Goal: Task Accomplishment & Management: Manage account settings

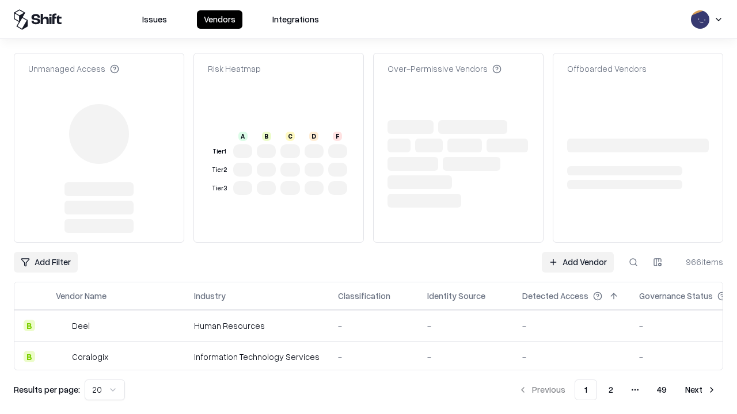
click at [577, 262] on link "Add Vendor" at bounding box center [578, 262] width 72 height 21
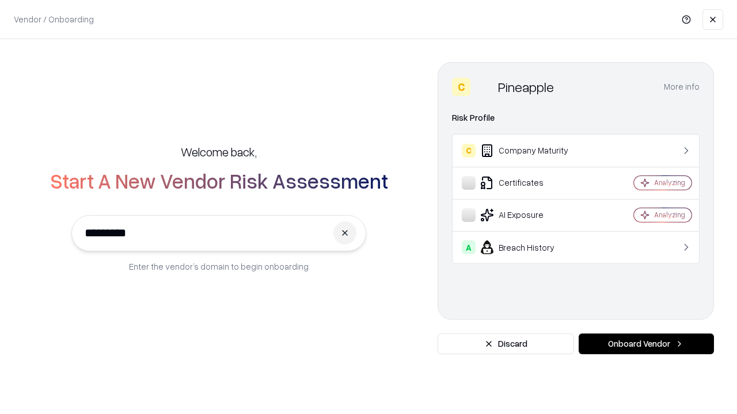
type input "*********"
click at [646, 344] on button "Onboard Vendor" at bounding box center [645, 344] width 135 height 21
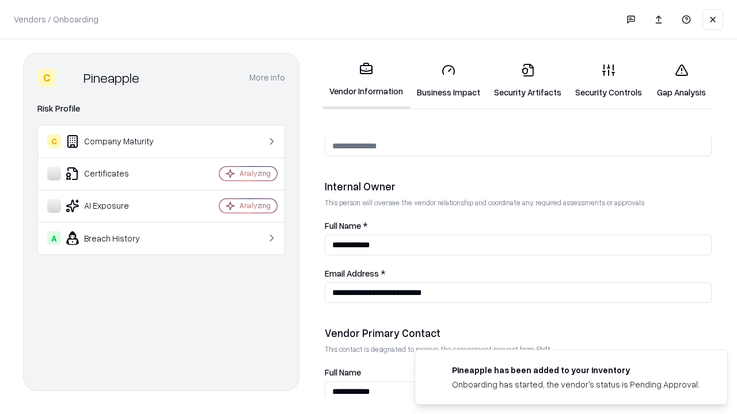
scroll to position [596, 0]
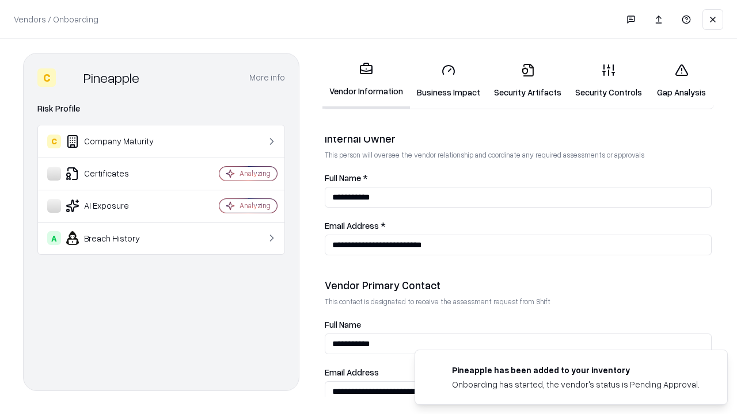
click at [448, 81] on link "Business Impact" at bounding box center [448, 81] width 77 height 54
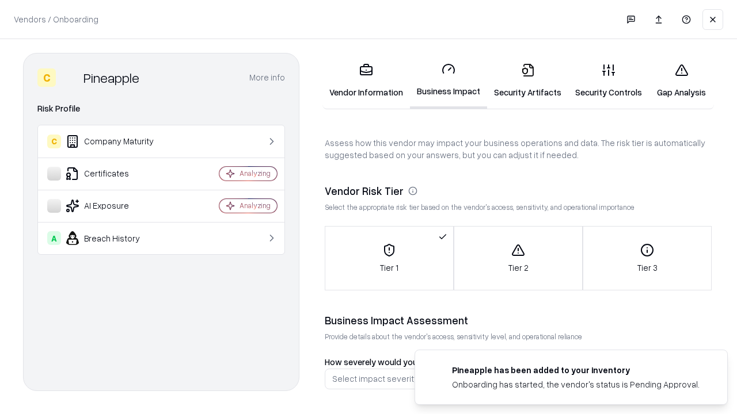
click at [527, 81] on link "Security Artifacts" at bounding box center [527, 81] width 81 height 54
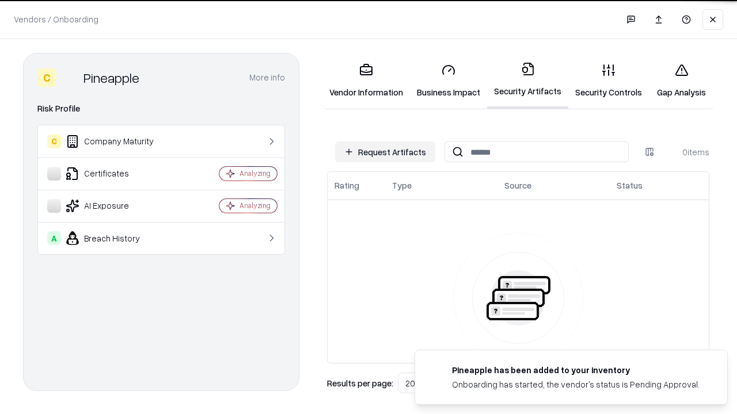
click at [385, 152] on button "Request Artifacts" at bounding box center [385, 152] width 100 height 21
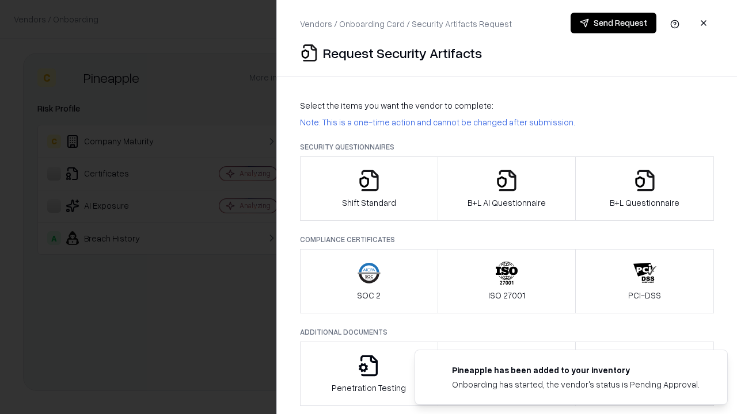
click at [368, 189] on icon "button" at bounding box center [368, 180] width 23 height 23
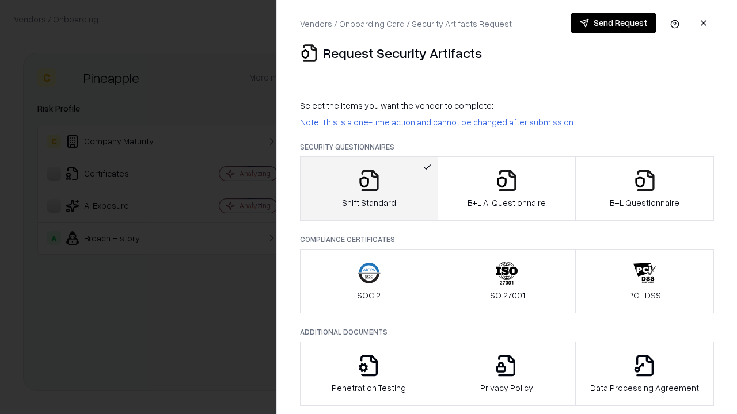
click at [613, 23] on button "Send Request" at bounding box center [613, 23] width 86 height 21
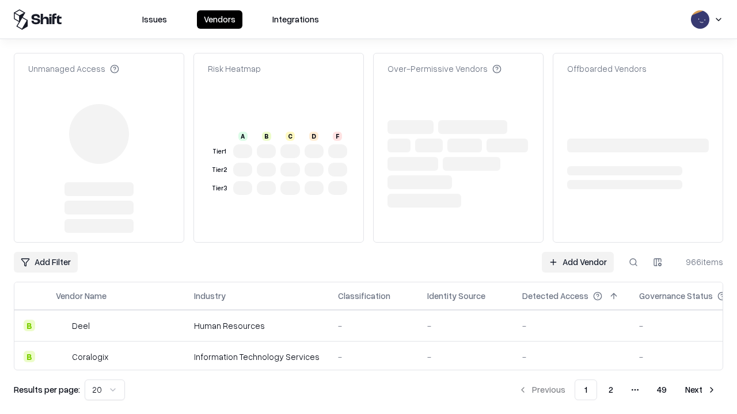
click at [577, 262] on link "Add Vendor" at bounding box center [578, 262] width 72 height 21
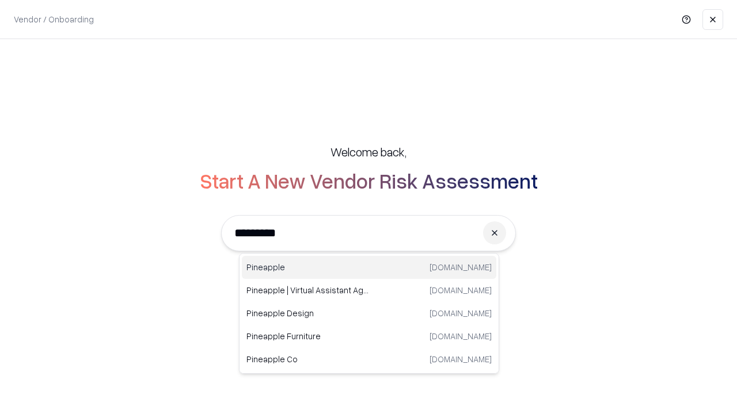
click at [369, 268] on div "Pineapple [DOMAIN_NAME]" at bounding box center [369, 267] width 254 height 23
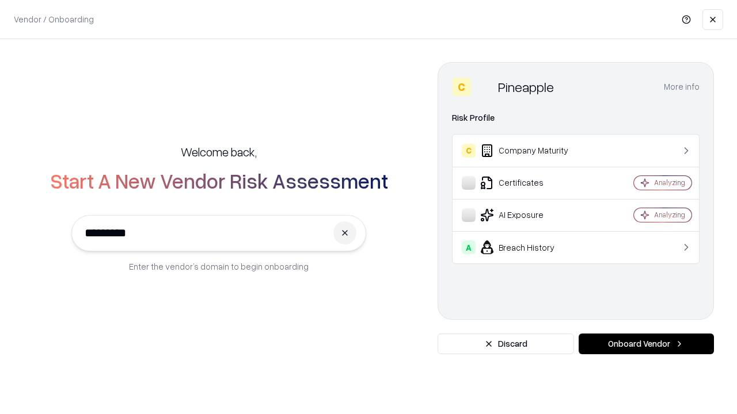
type input "*********"
click at [646, 344] on button "Onboard Vendor" at bounding box center [645, 344] width 135 height 21
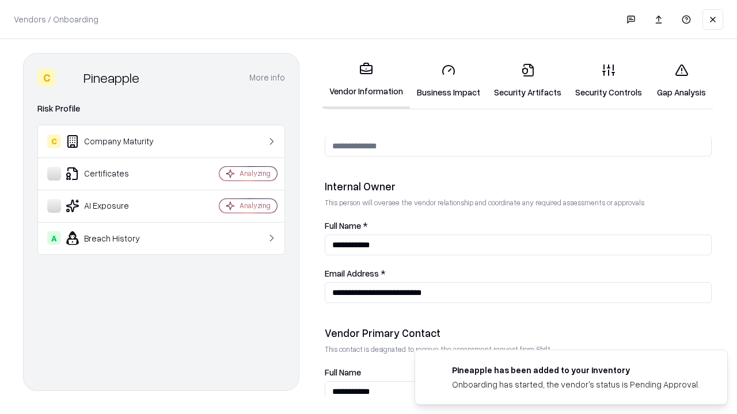
scroll to position [596, 0]
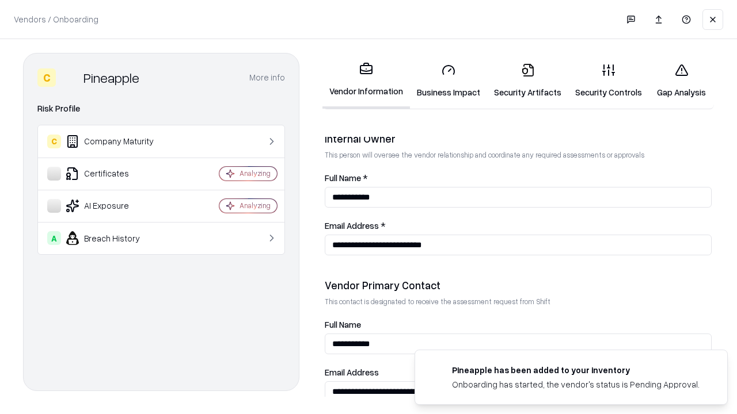
click at [681, 81] on link "Gap Analysis" at bounding box center [681, 81] width 65 height 54
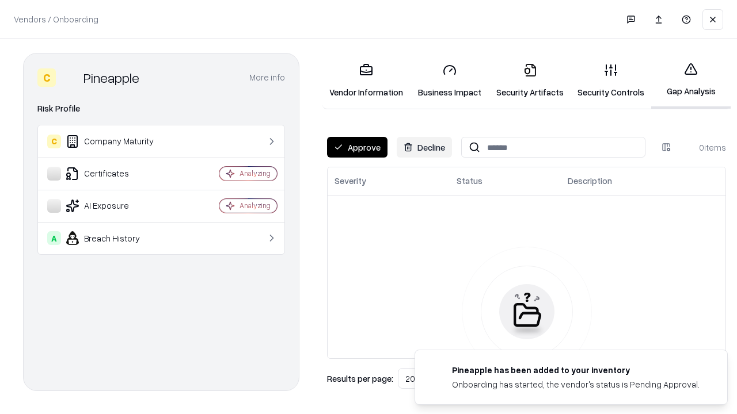
click at [357, 147] on button "Approve" at bounding box center [357, 147] width 60 height 21
